Goal: Find specific page/section: Find specific page/section

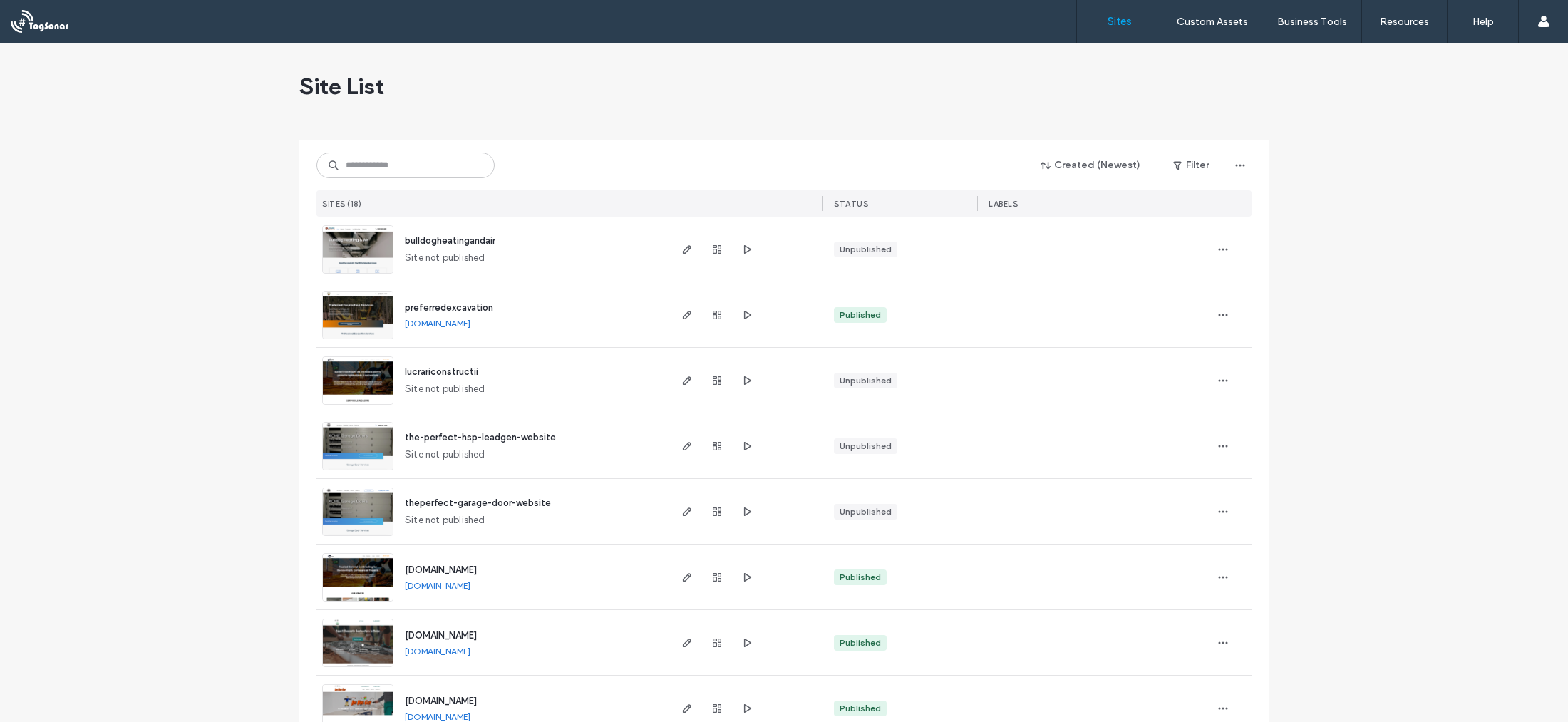
click at [344, 240] on img at bounding box center [357, 274] width 69 height 97
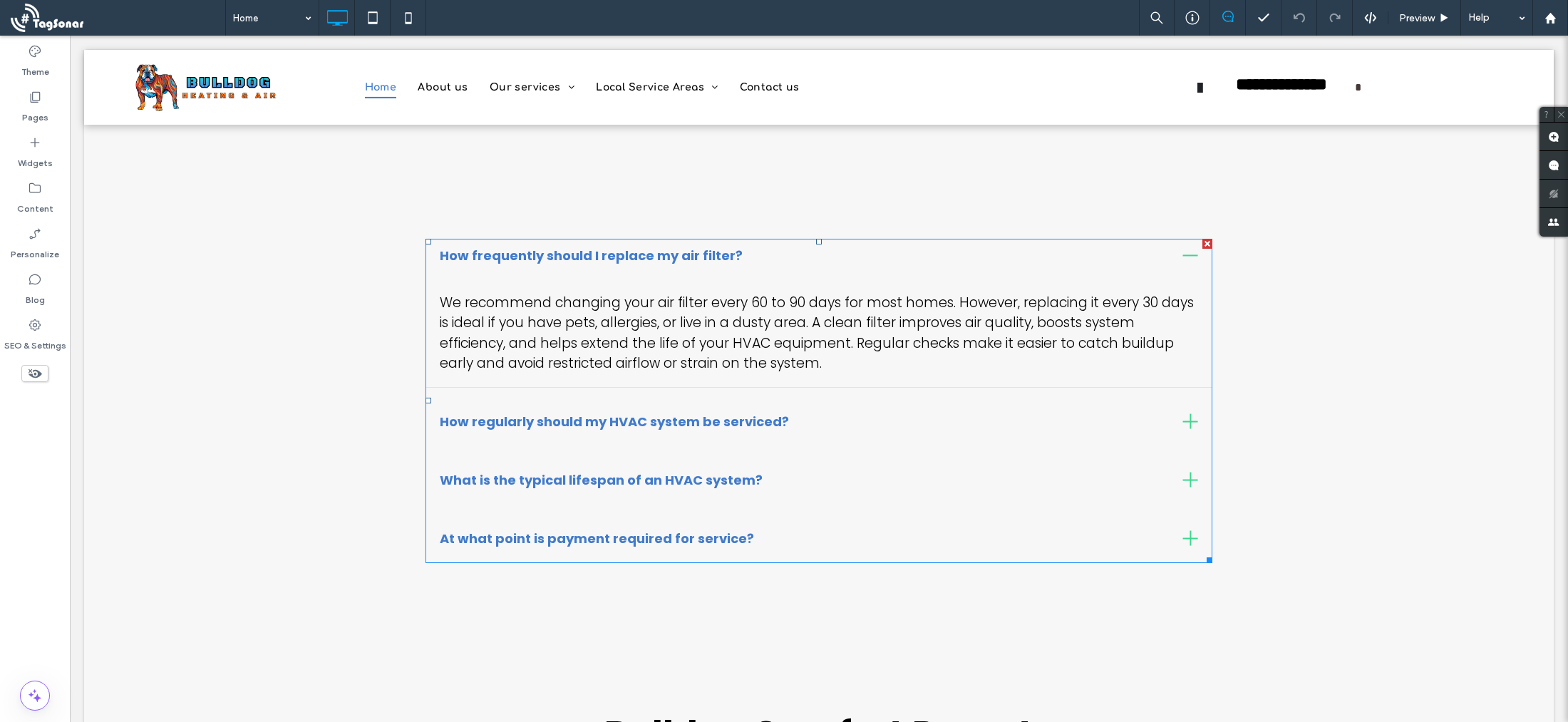
scroll to position [1673, 0]
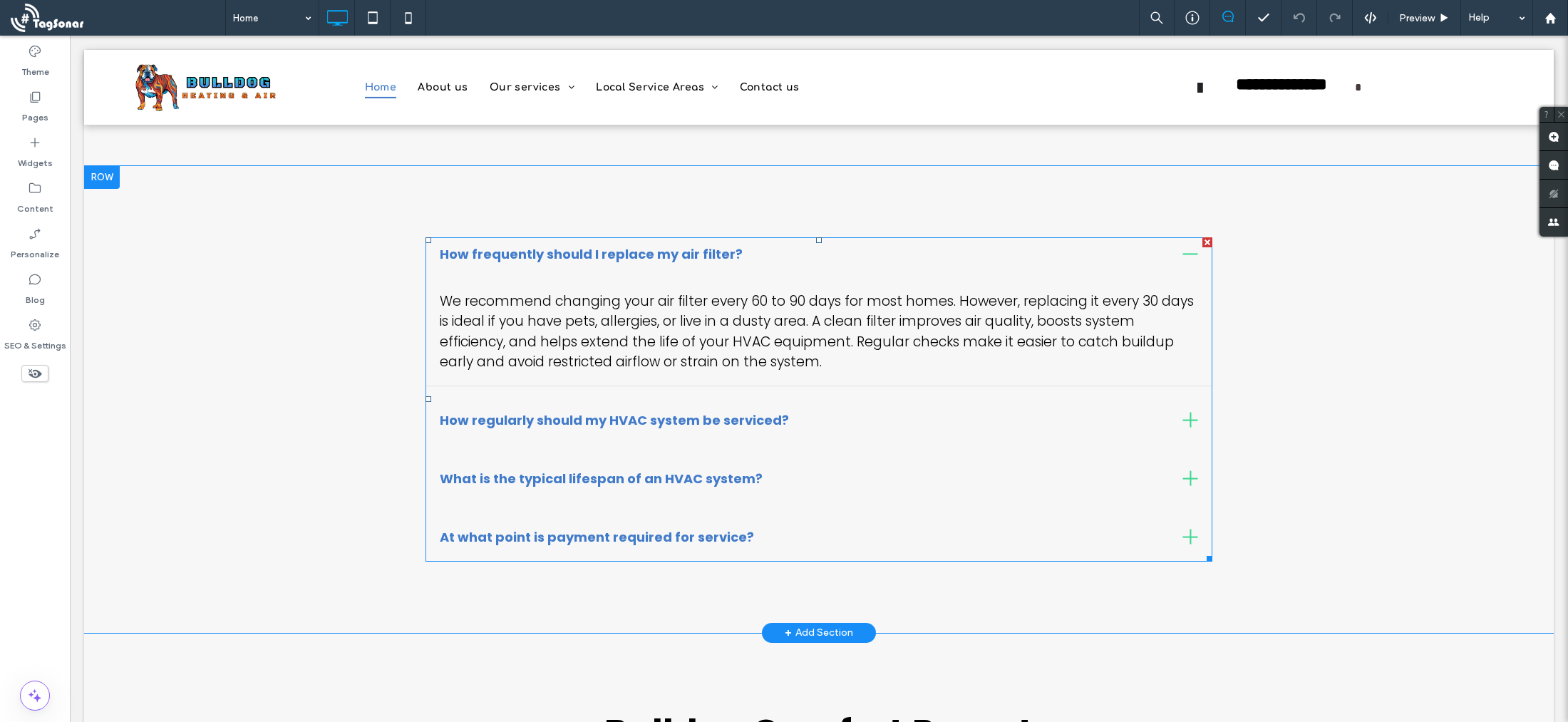
click at [641, 445] on span at bounding box center [818, 399] width 786 height 324
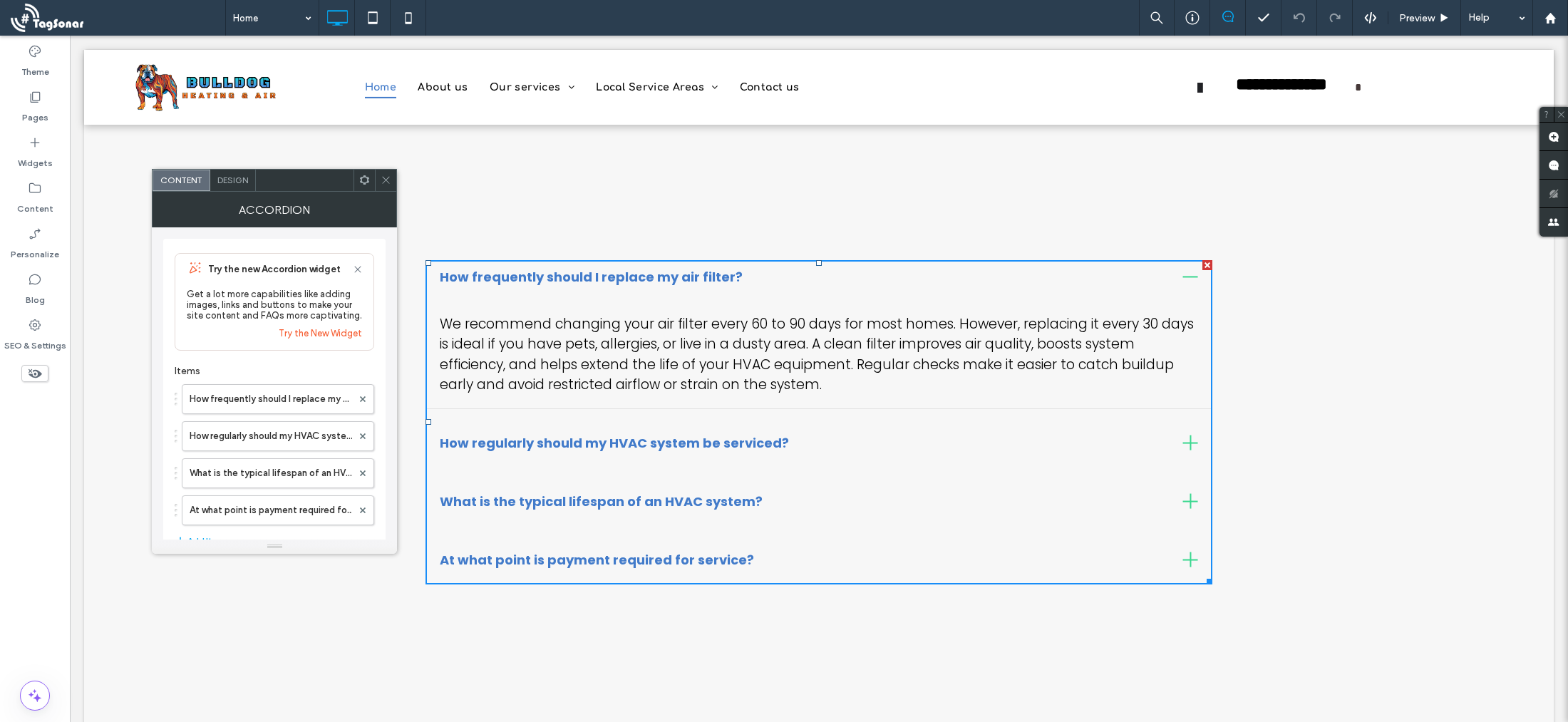
scroll to position [1659, 0]
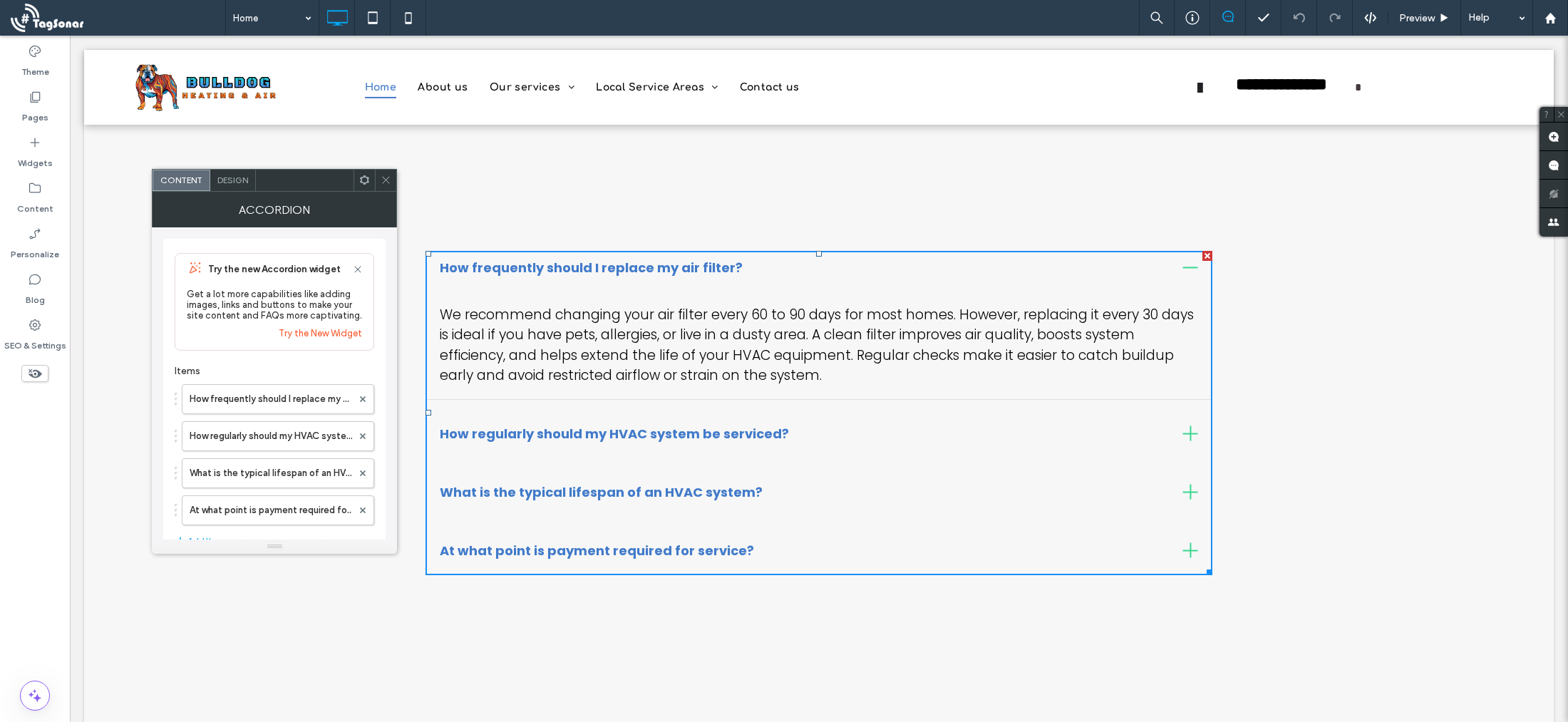
click at [1192, 434] on div at bounding box center [1191, 434] width 15 height 2
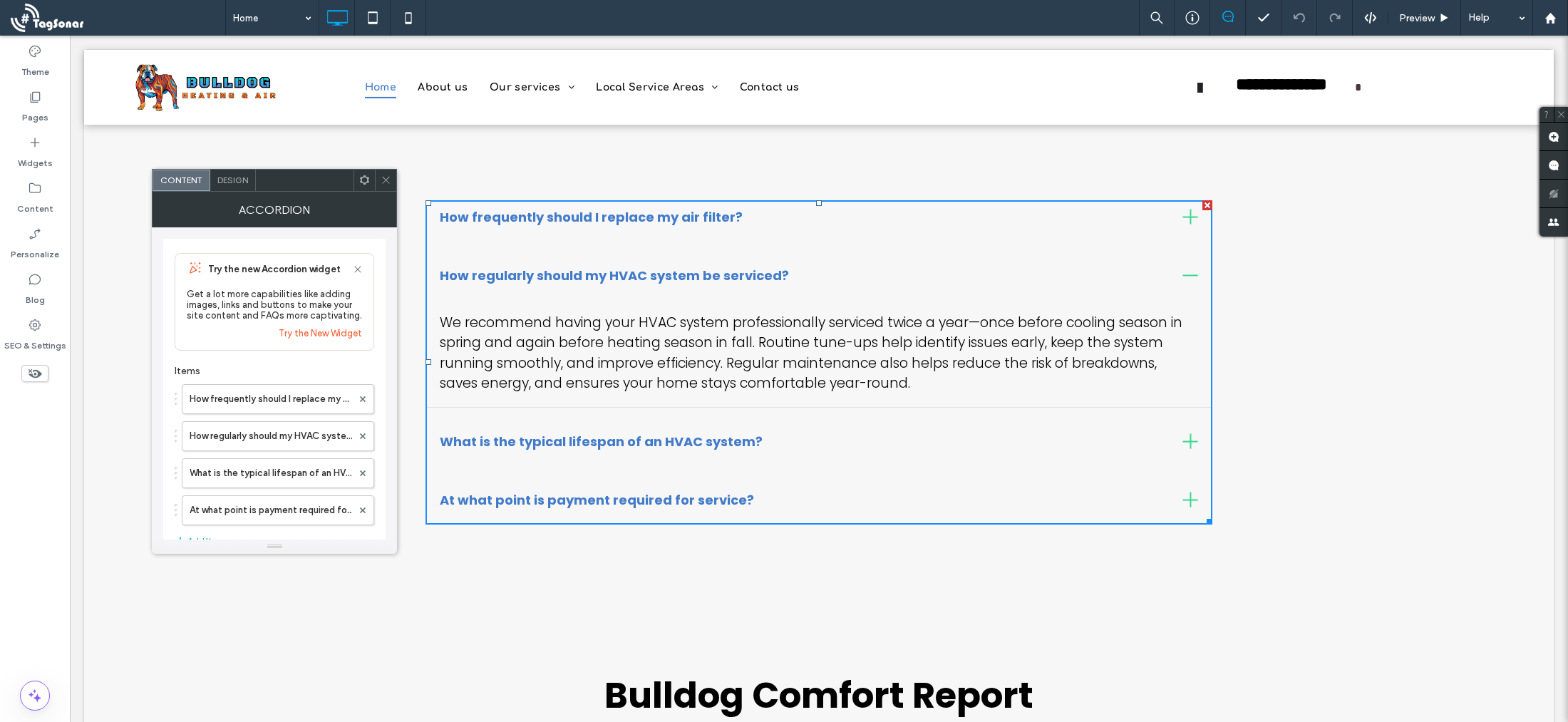
scroll to position [1721, 0]
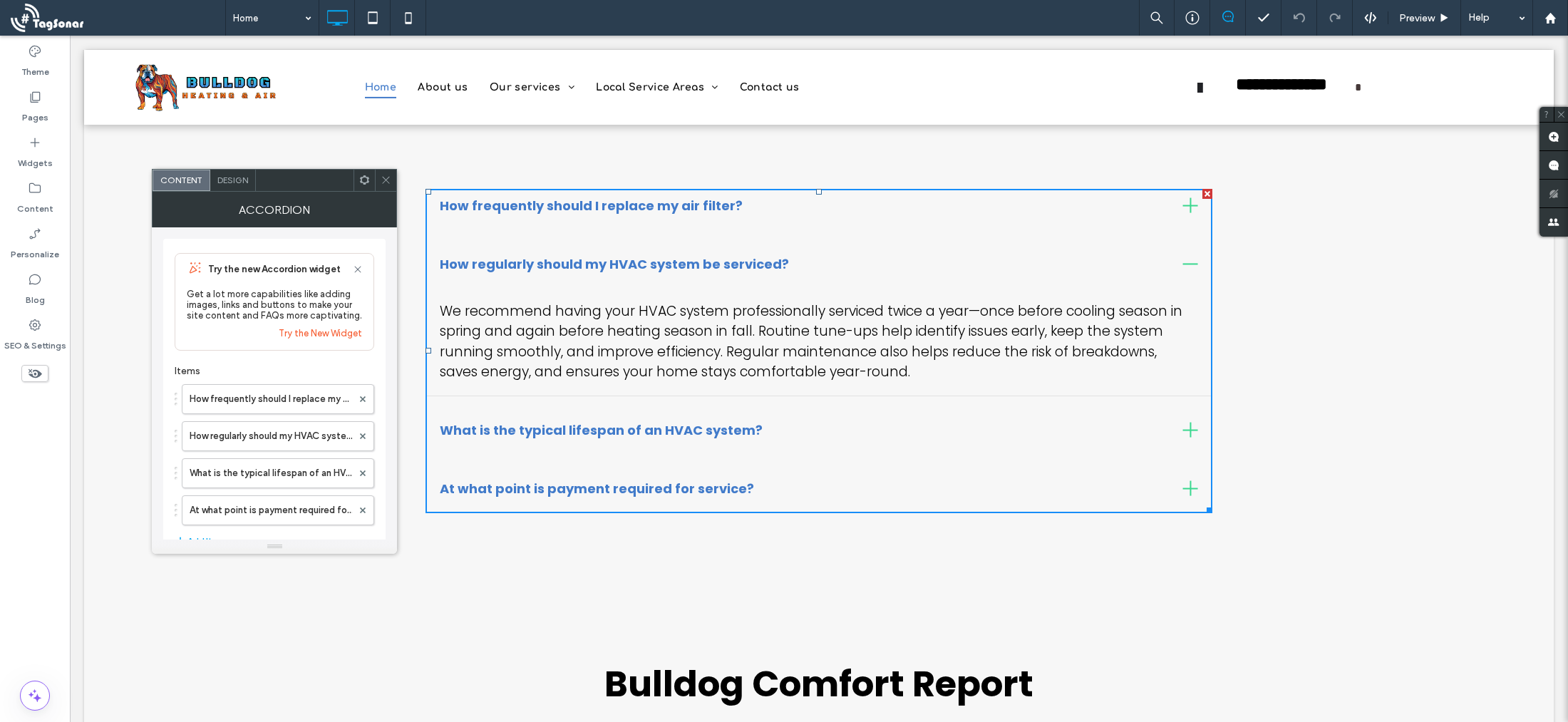
click at [1191, 437] on div at bounding box center [1191, 430] width 15 height 15
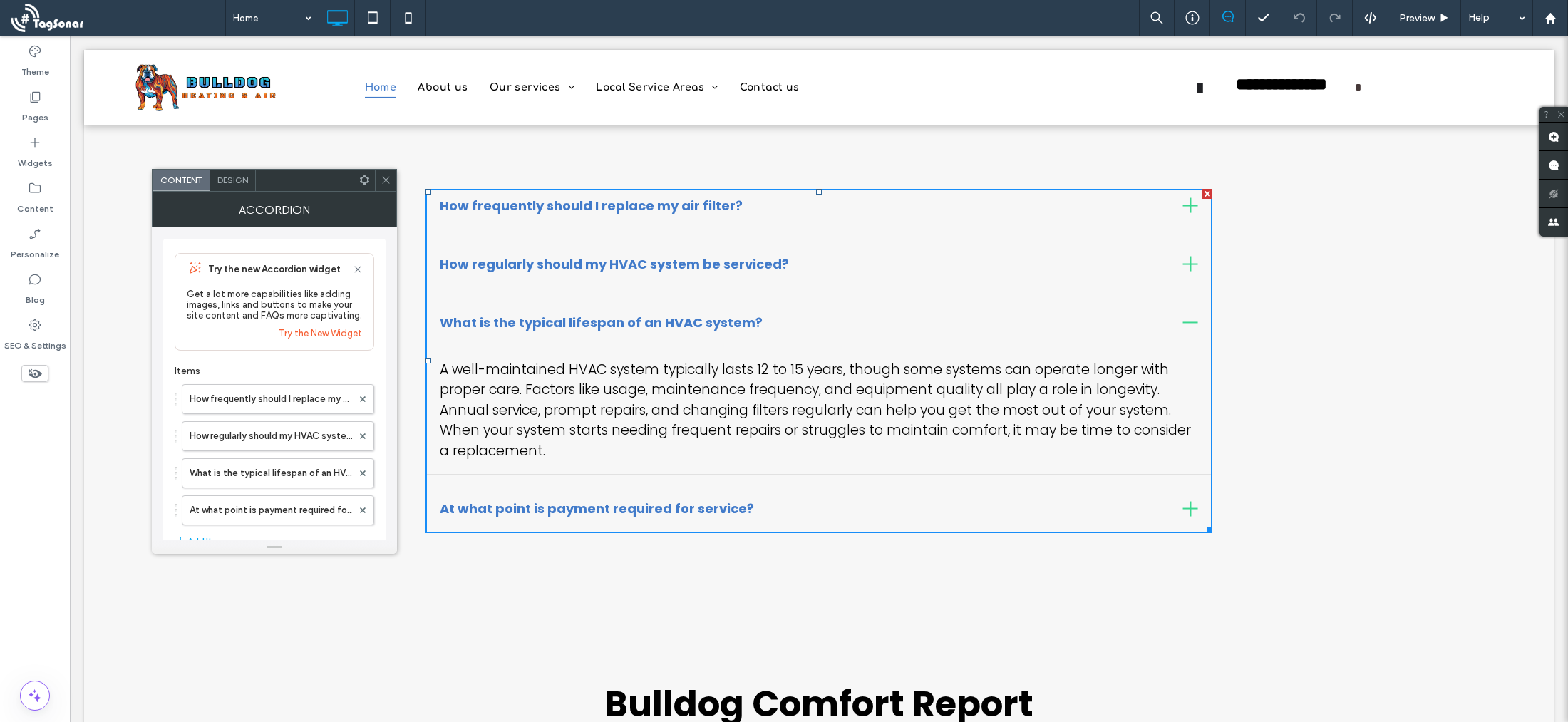
click at [1192, 509] on div at bounding box center [1191, 509] width 15 height 2
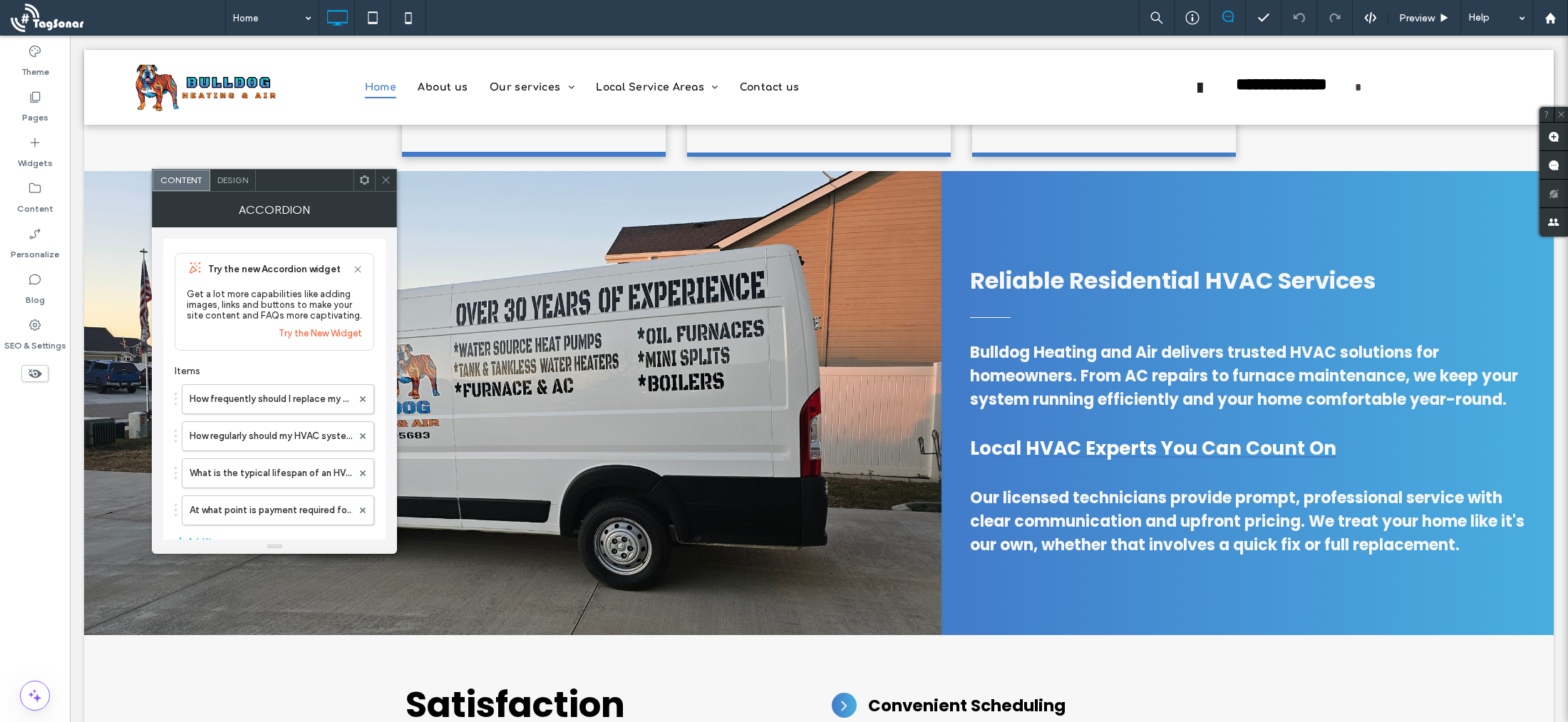
scroll to position [730, 0]
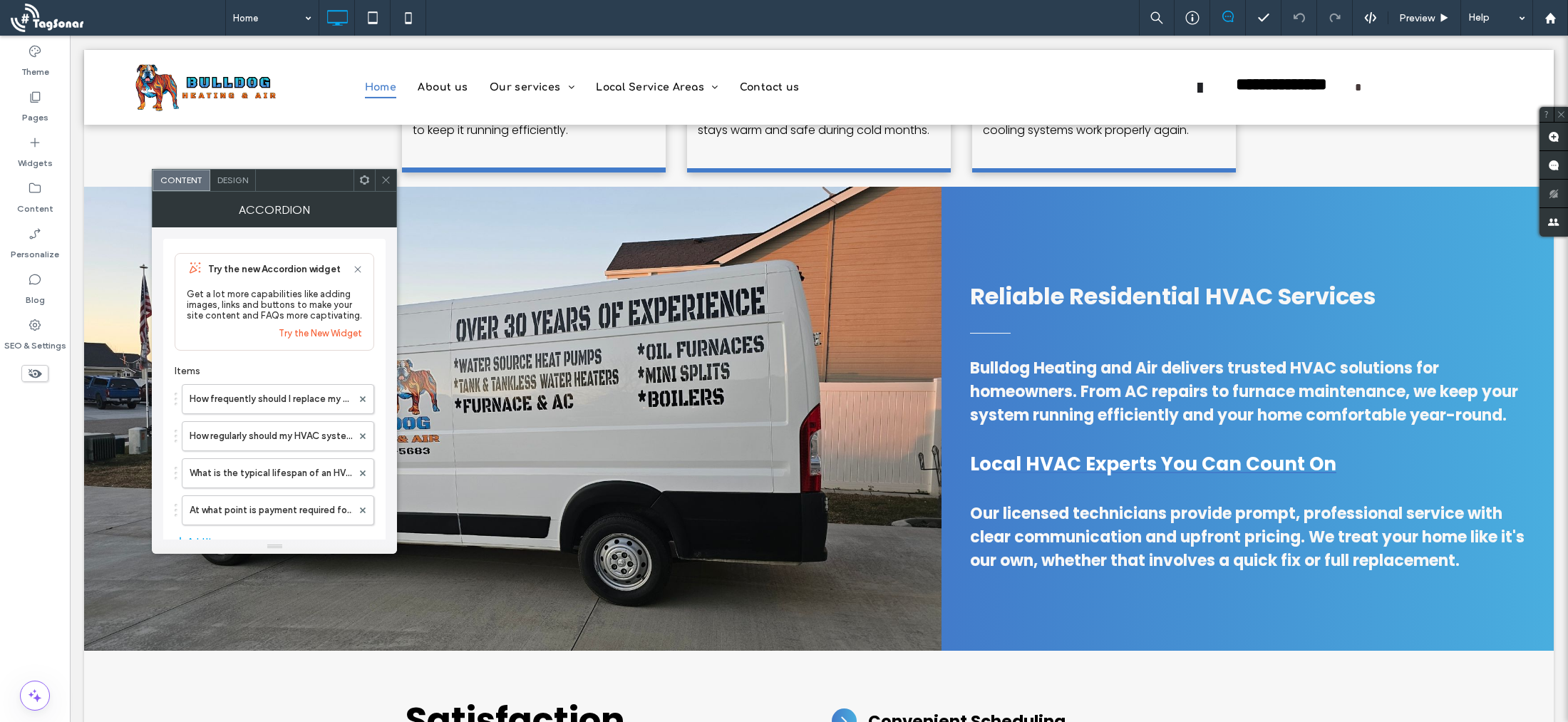
click at [557, 52] on div at bounding box center [818, 87] width 1470 height 75
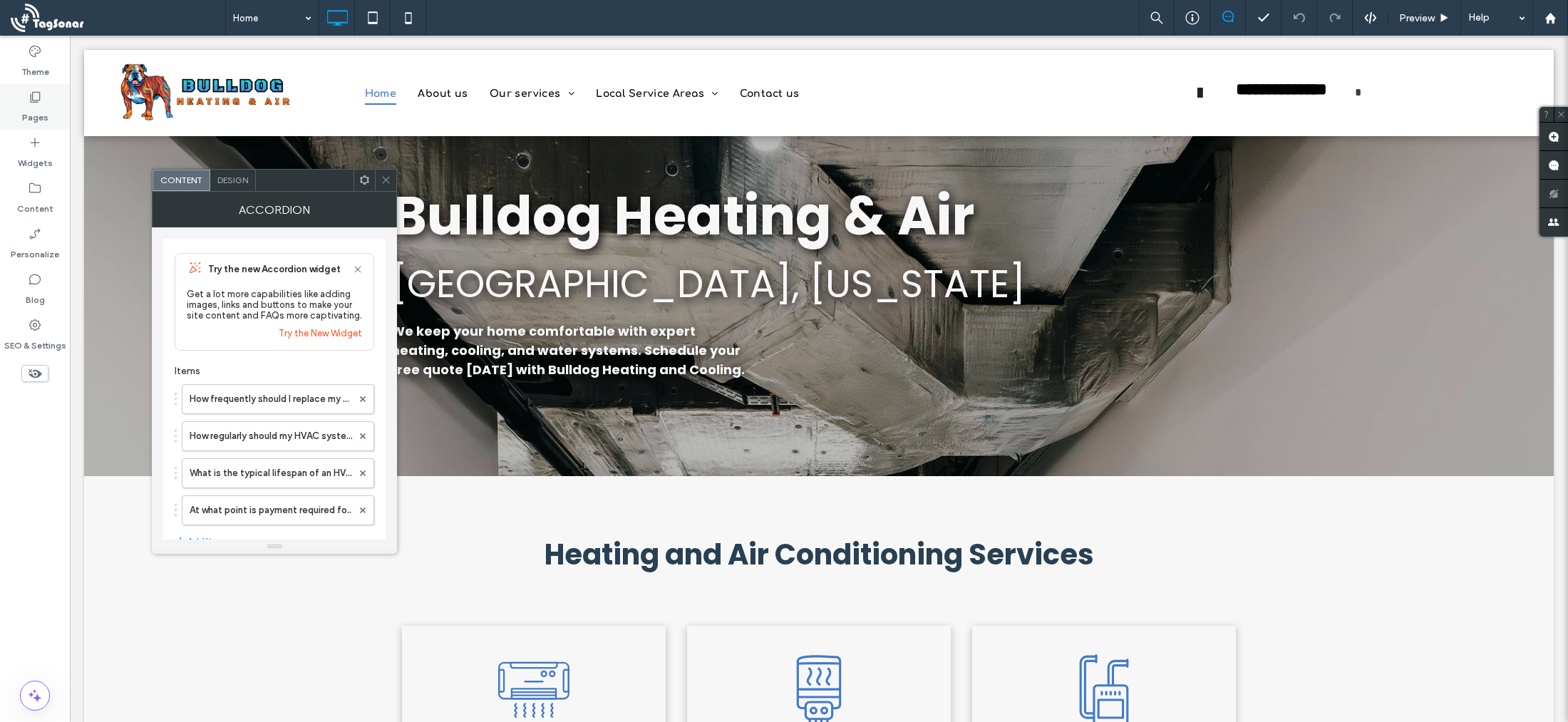
scroll to position [0, 0]
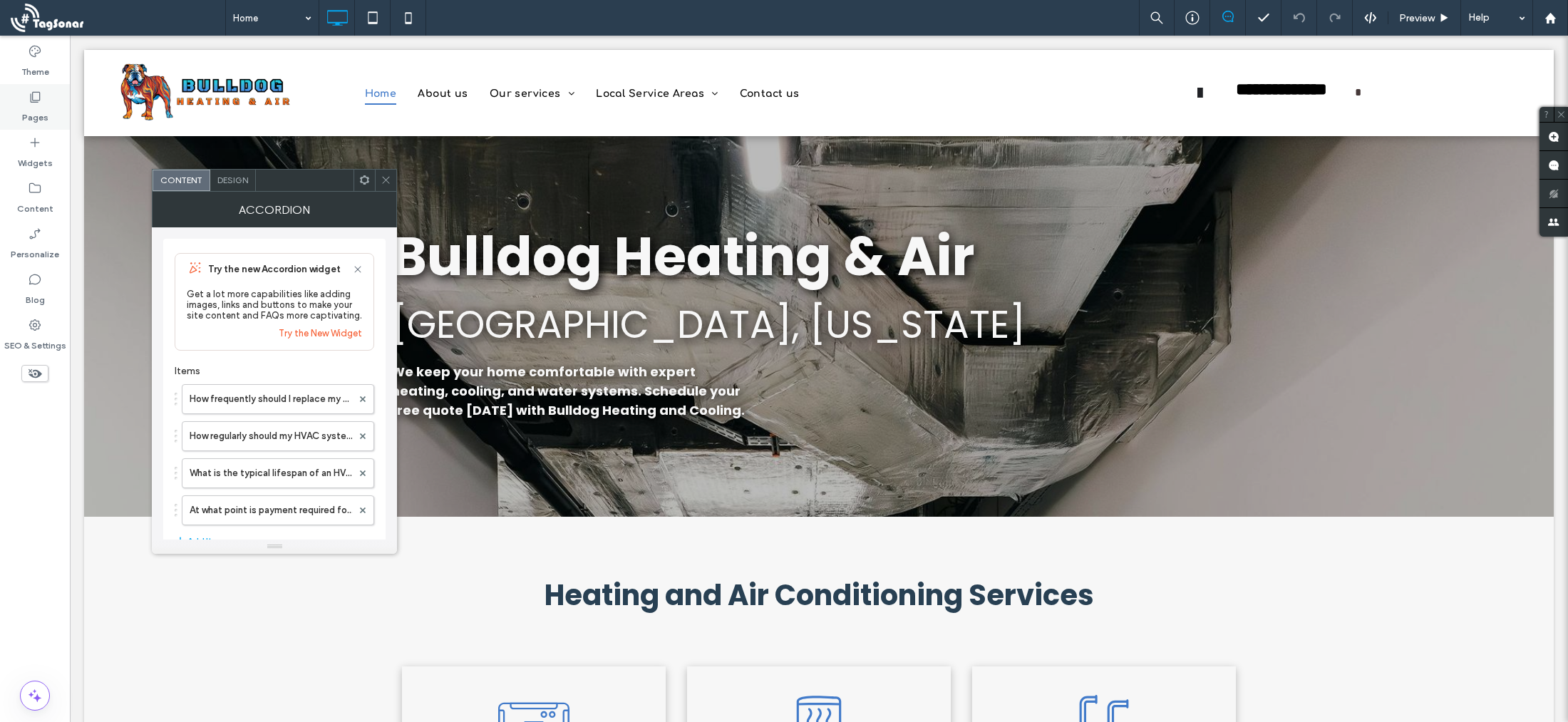
click at [37, 92] on icon at bounding box center [34, 97] width 15 height 15
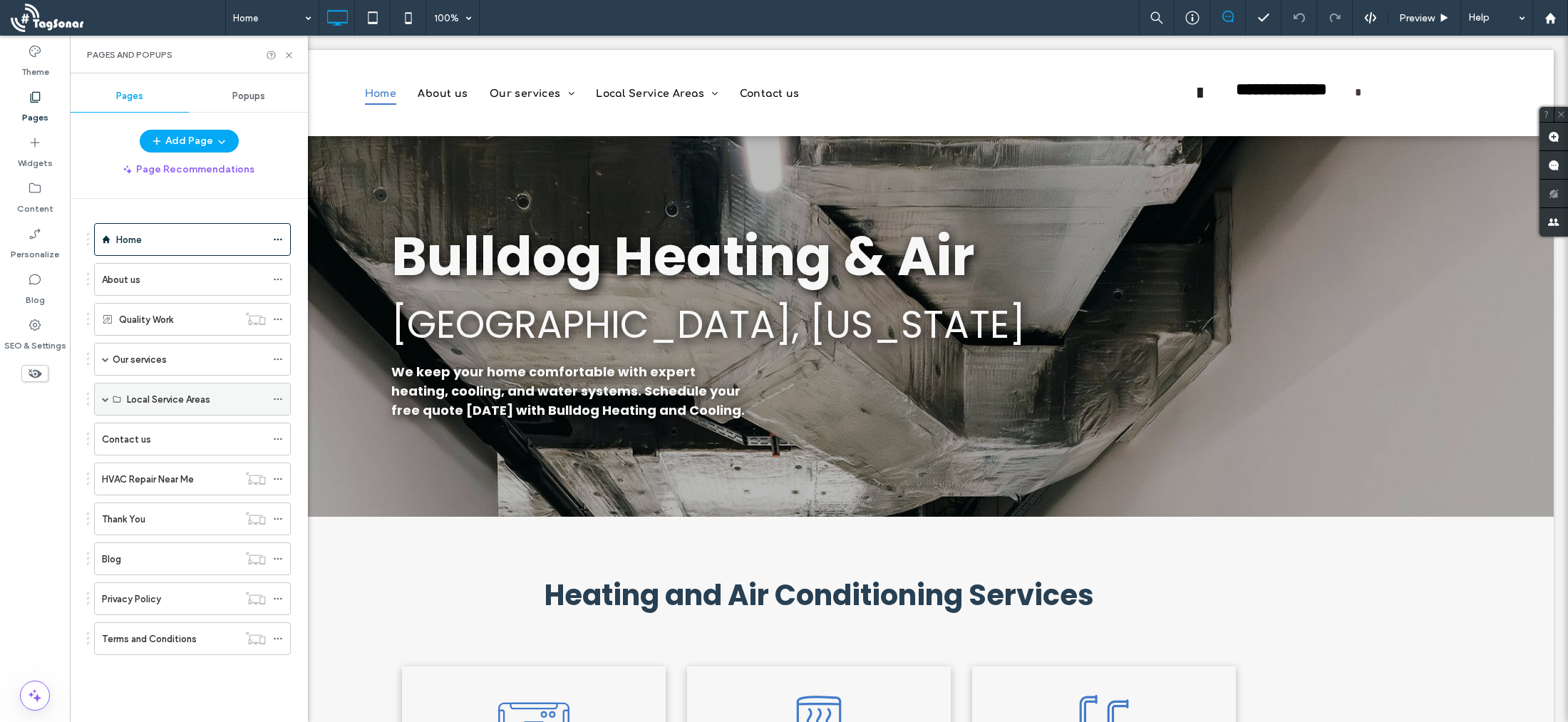
click at [100, 396] on div "Local Service Areas" at bounding box center [192, 398] width 197 height 33
click at [103, 396] on span at bounding box center [105, 398] width 7 height 7
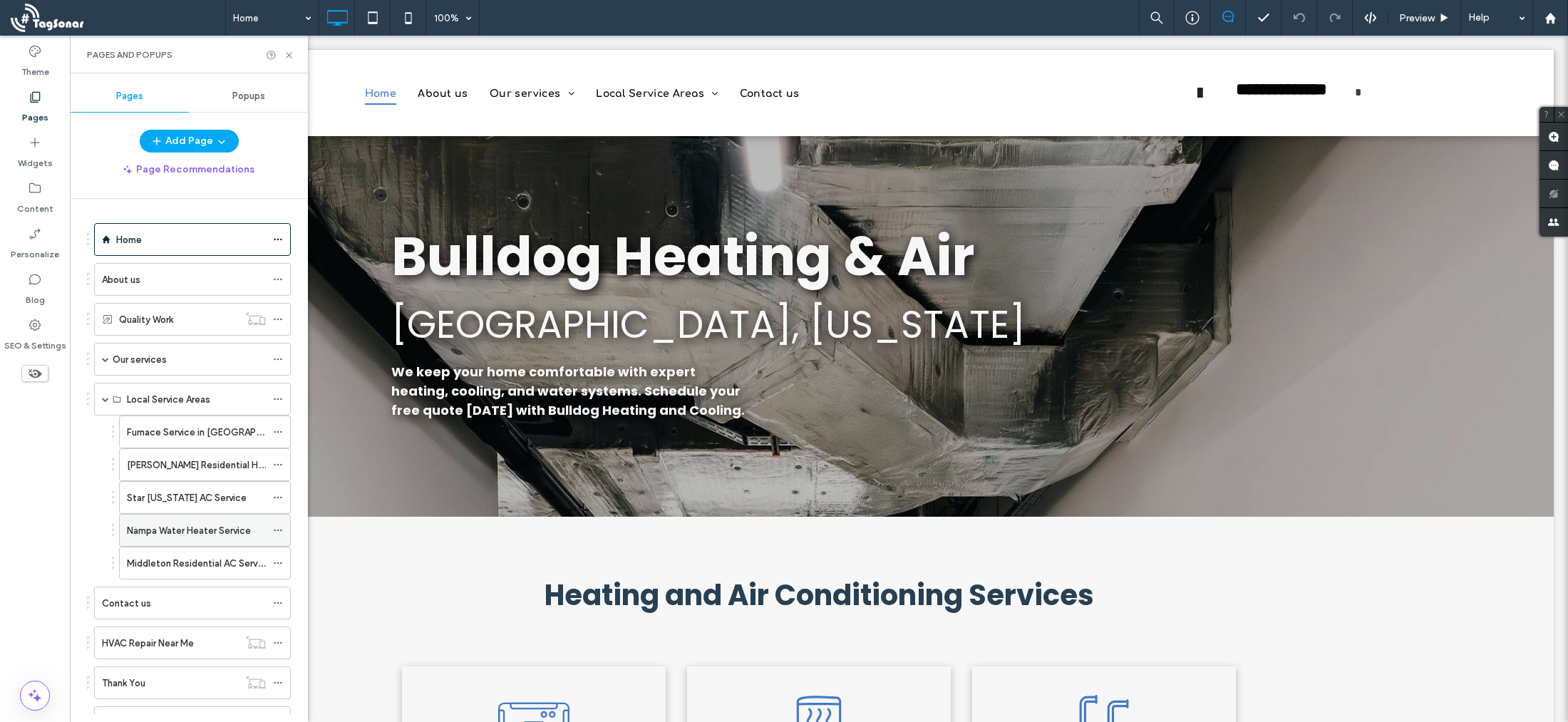
scroll to position [8, 0]
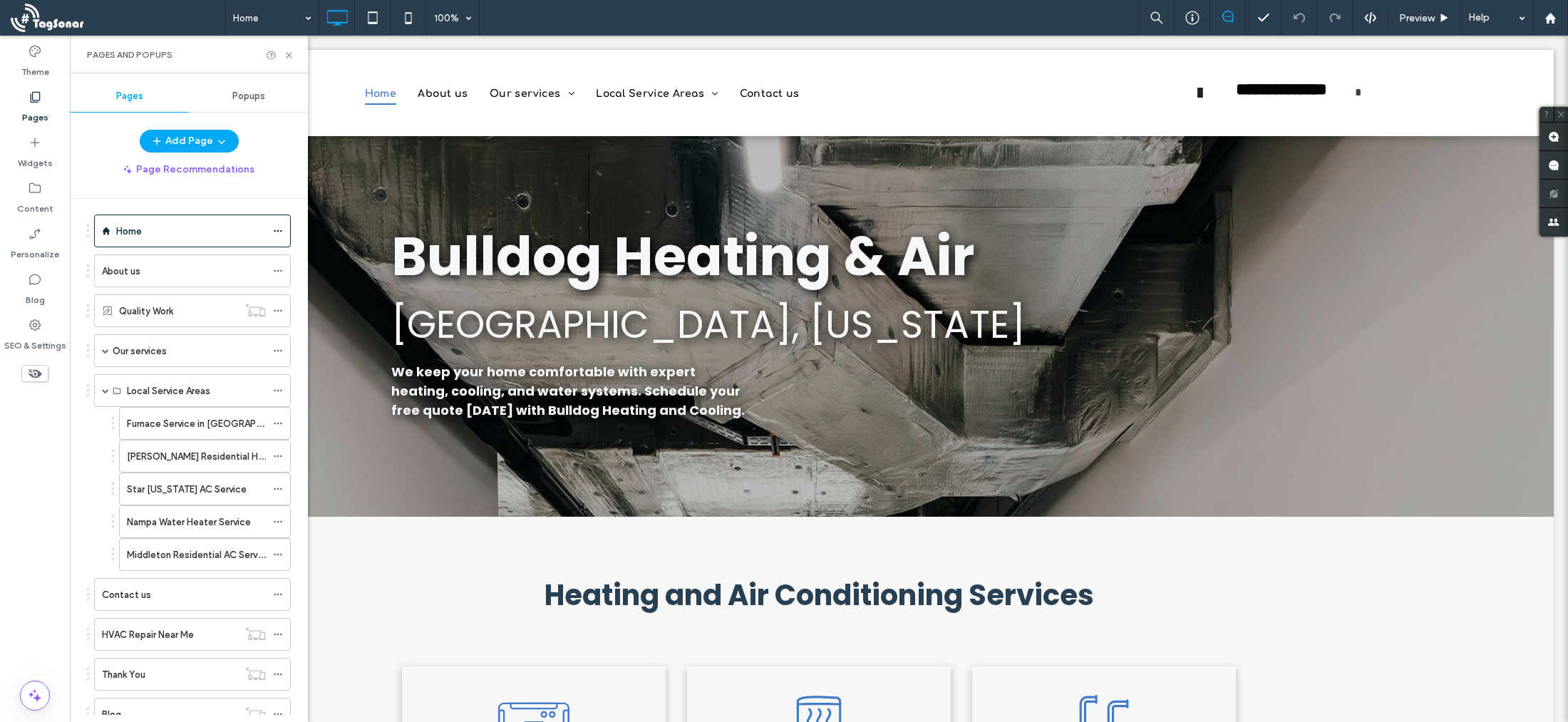
click at [161, 519] on label "Nampa Water Heater Service" at bounding box center [189, 521] width 124 height 25
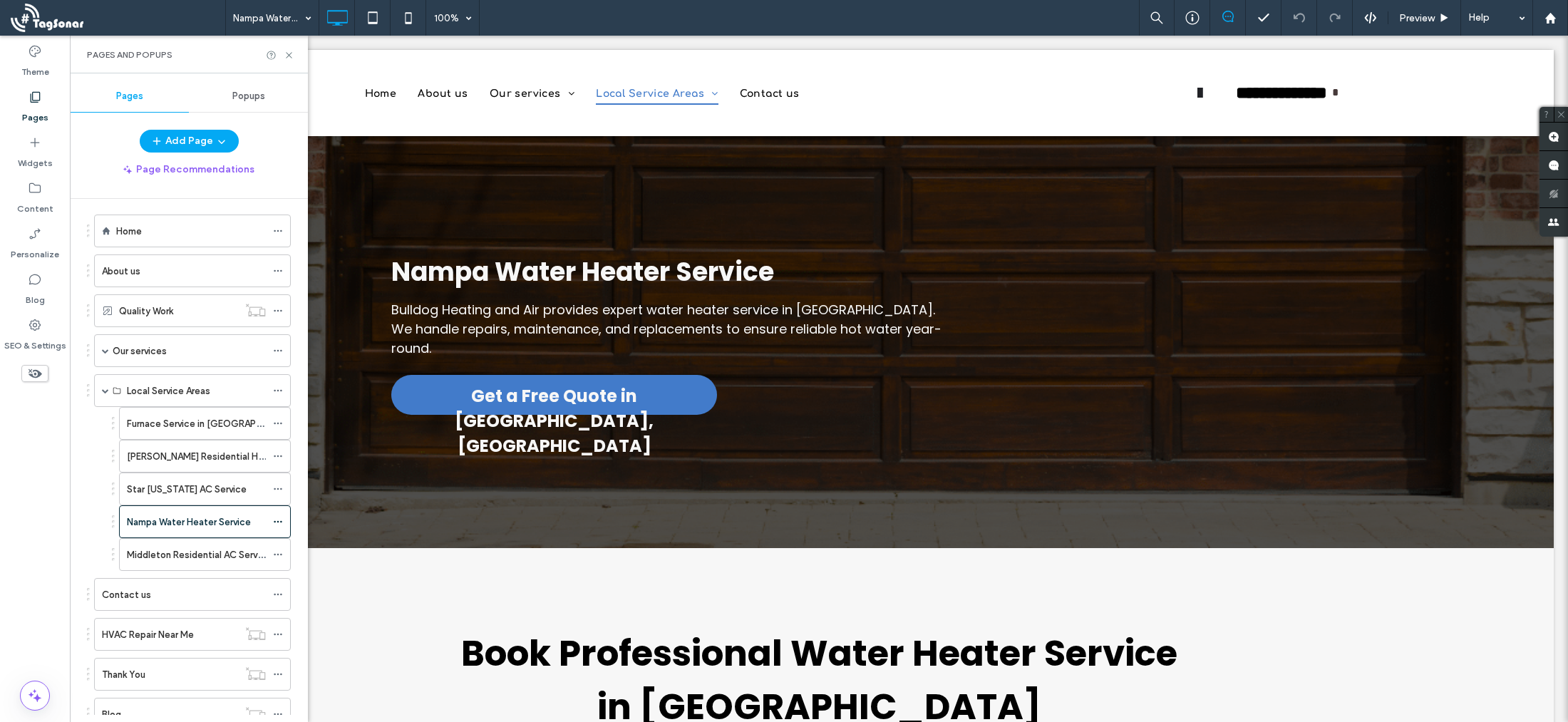
scroll to position [0, 0]
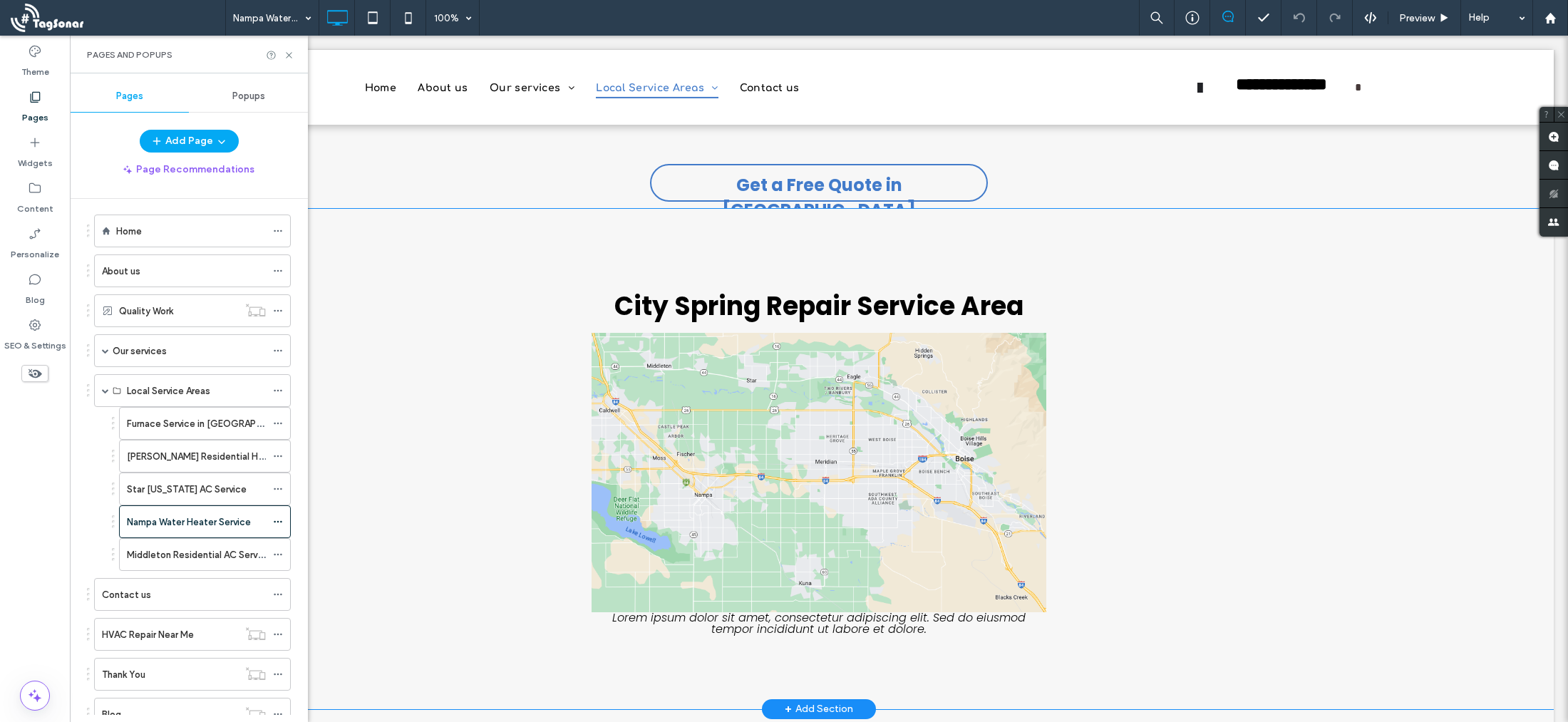
scroll to position [853, 0]
